Goal: Navigation & Orientation: Find specific page/section

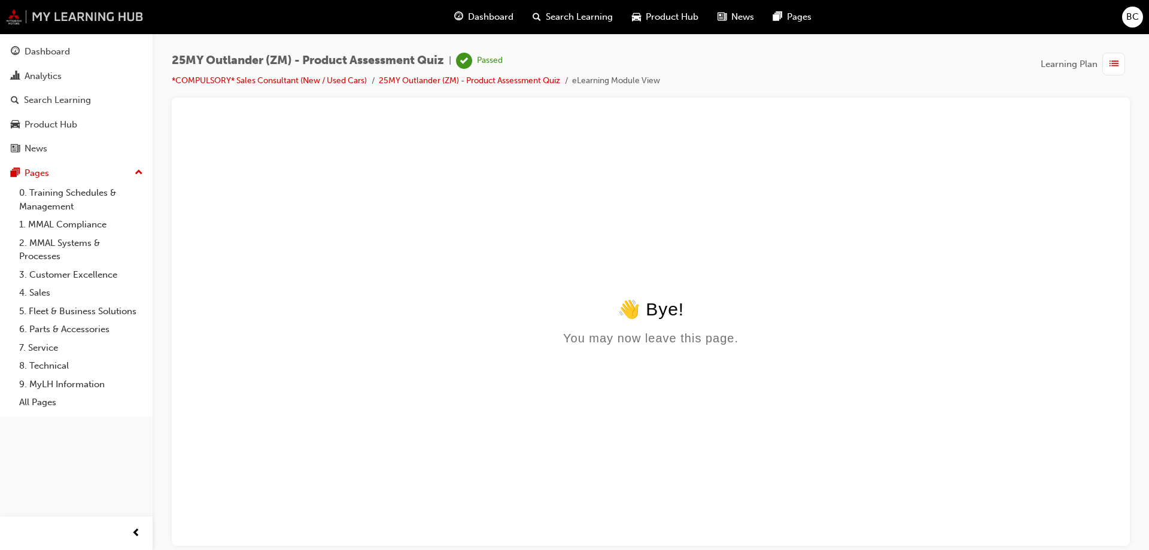
click at [81, 15] on img at bounding box center [75, 17] width 138 height 16
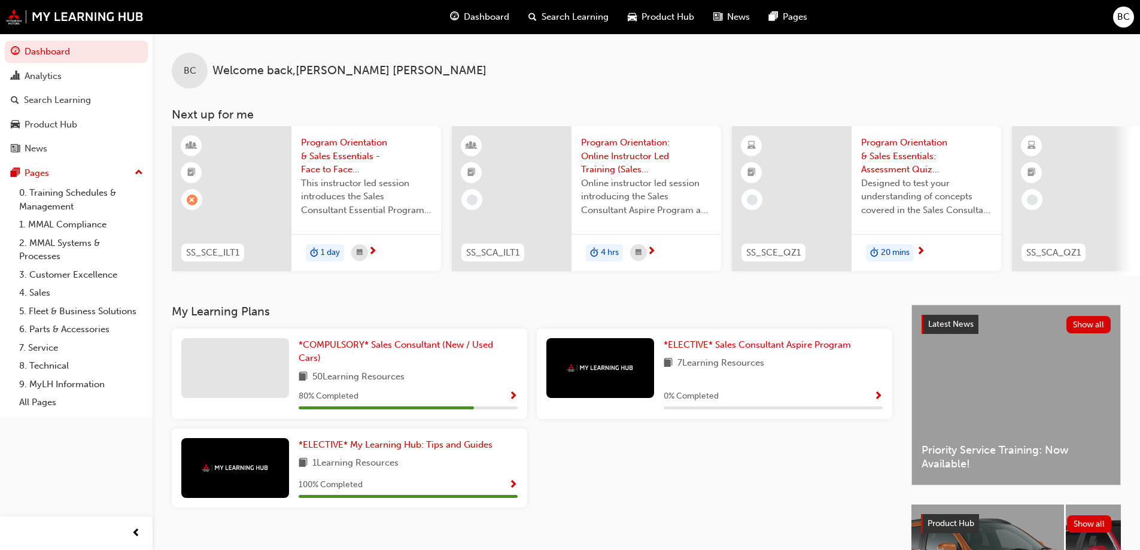
click at [757, 62] on div "BC Welcome back , [PERSON_NAME]" at bounding box center [647, 61] width 988 height 55
click at [51, 444] on div "Dashboard Analytics Search Learning Product Hub News Pages Pages 0. Training Sc…" at bounding box center [76, 260] width 153 height 520
click at [235, 47] on div "BC Welcome back , [PERSON_NAME]" at bounding box center [647, 61] width 988 height 55
click at [87, 22] on img at bounding box center [75, 17] width 138 height 16
click at [84, 20] on img at bounding box center [75, 17] width 138 height 16
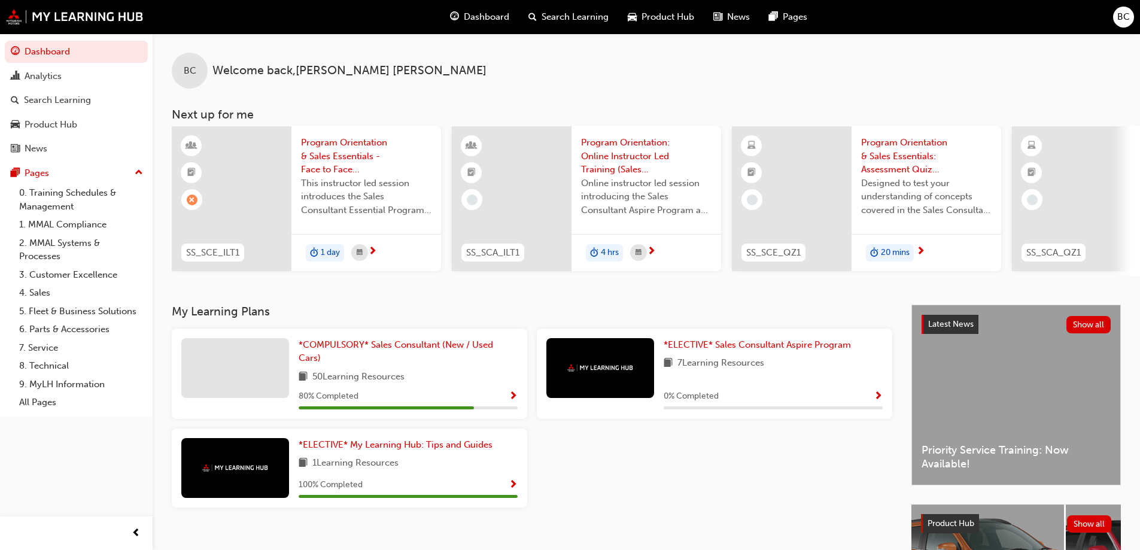
click at [988, 9] on div "Dashboard Search Learning Product Hub News Pages BC" at bounding box center [570, 17] width 1140 height 34
click at [465, 16] on span "Dashboard" at bounding box center [486, 17] width 45 height 14
click at [939, 44] on div "BC Welcome back , [PERSON_NAME]" at bounding box center [647, 61] width 988 height 55
click at [534, 59] on div "BC Welcome back , [PERSON_NAME]" at bounding box center [647, 61] width 988 height 55
click at [941, 66] on div "BC Welcome back , [PERSON_NAME]" at bounding box center [647, 61] width 988 height 55
